Goal: Information Seeking & Learning: Learn about a topic

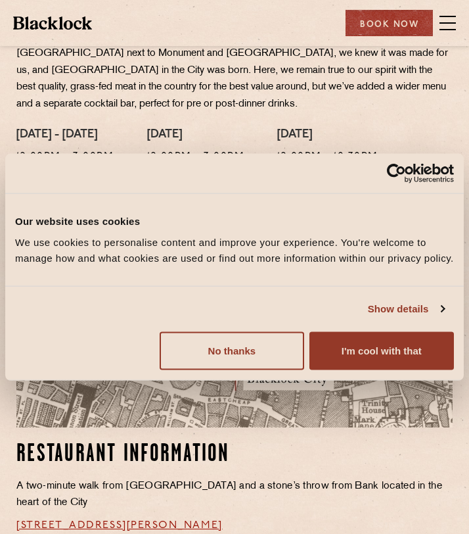
scroll to position [395, 0]
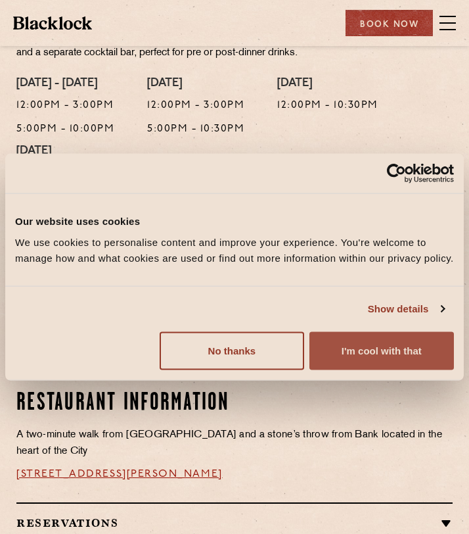
click at [342, 353] on button "I'm cool with that" at bounding box center [382, 350] width 145 height 38
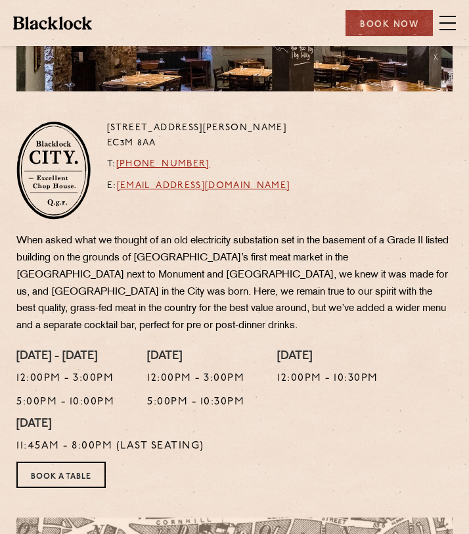
scroll to position [0, 0]
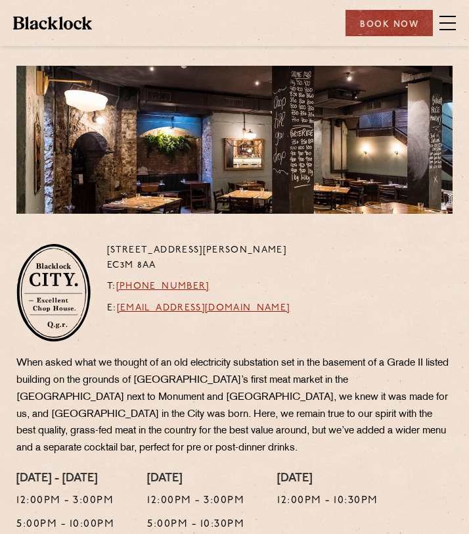
click at [439, 33] on div "Book Now" at bounding box center [397, 23] width 117 height 26
click at [445, 28] on span at bounding box center [448, 23] width 16 height 20
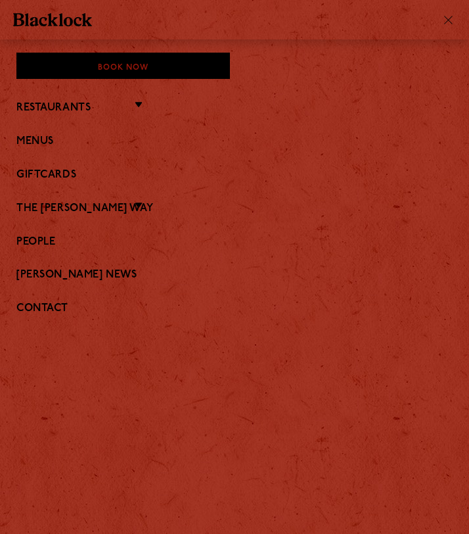
click at [38, 133] on li "Menus" at bounding box center [234, 140] width 437 height 17
click at [32, 135] on link "Menus" at bounding box center [234, 141] width 437 height 12
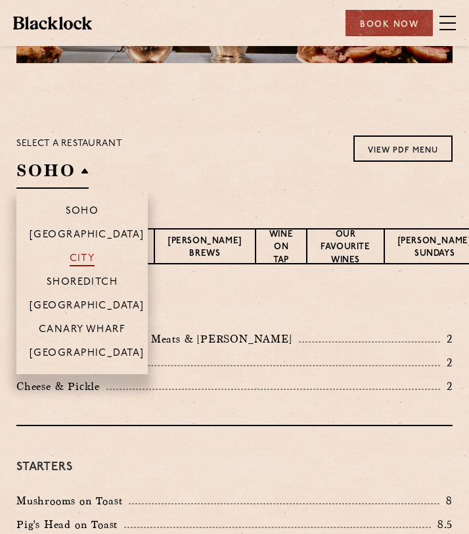
click at [87, 258] on p "City" at bounding box center [83, 259] width 26 height 13
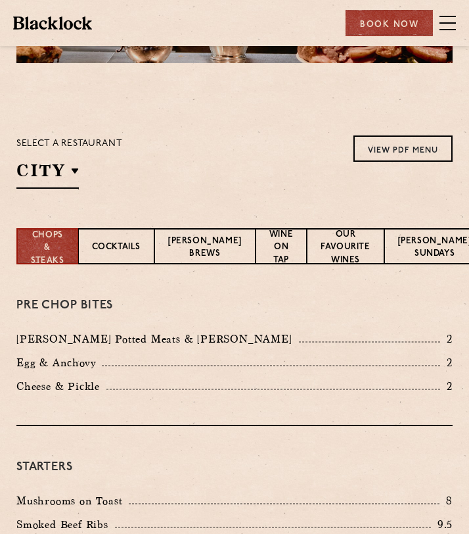
click at [280, 171] on div "Select a restaurant City [GEOGRAPHIC_DATA] [GEOGRAPHIC_DATA] [GEOGRAPHIC_DATA] …" at bounding box center [234, 161] width 437 height 53
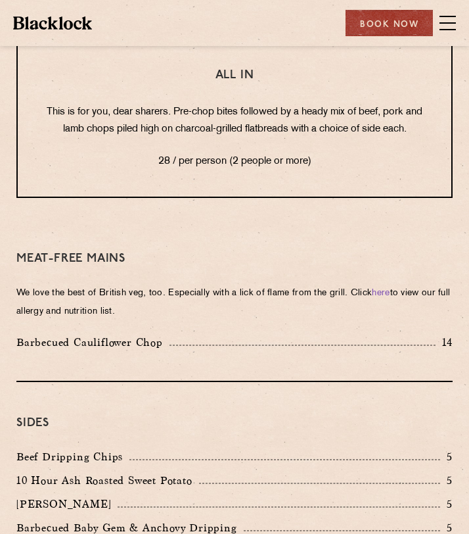
scroll to position [1854, 0]
